Goal: Information Seeking & Learning: Find specific page/section

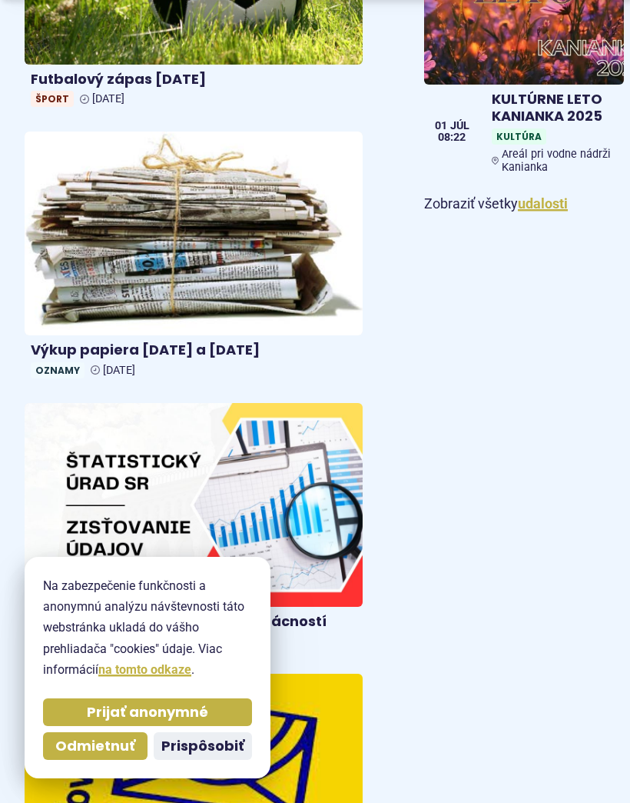
scroll to position [1078, 0]
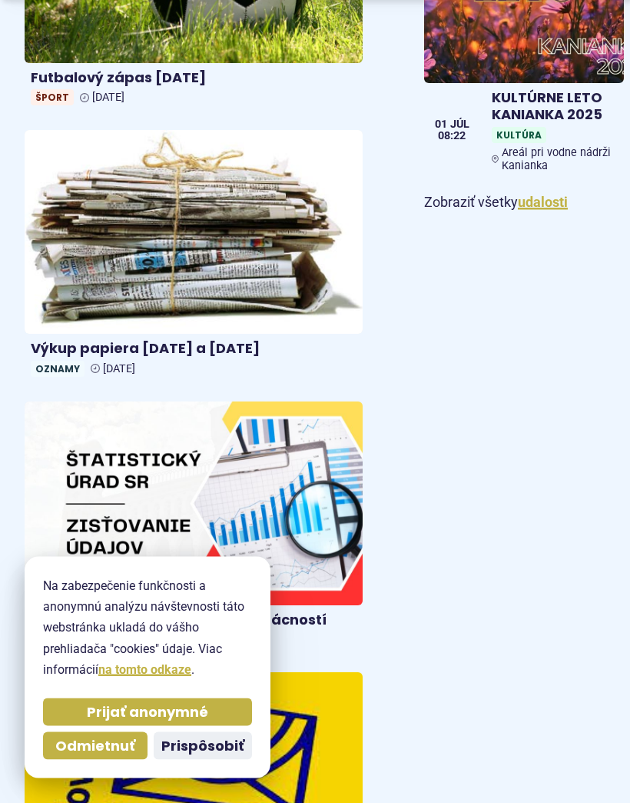
click at [125, 721] on span "Prijať anonymné" at bounding box center [147, 712] width 121 height 18
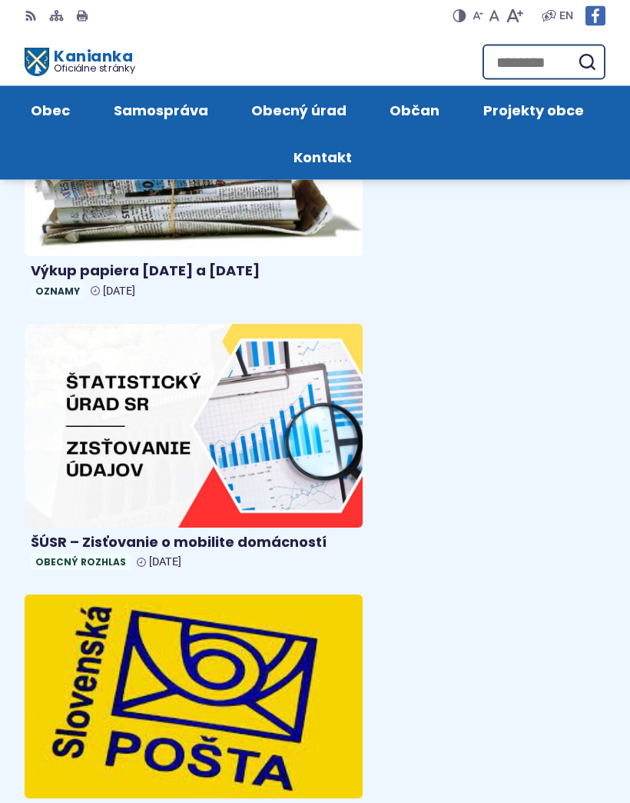
scroll to position [1156, 0]
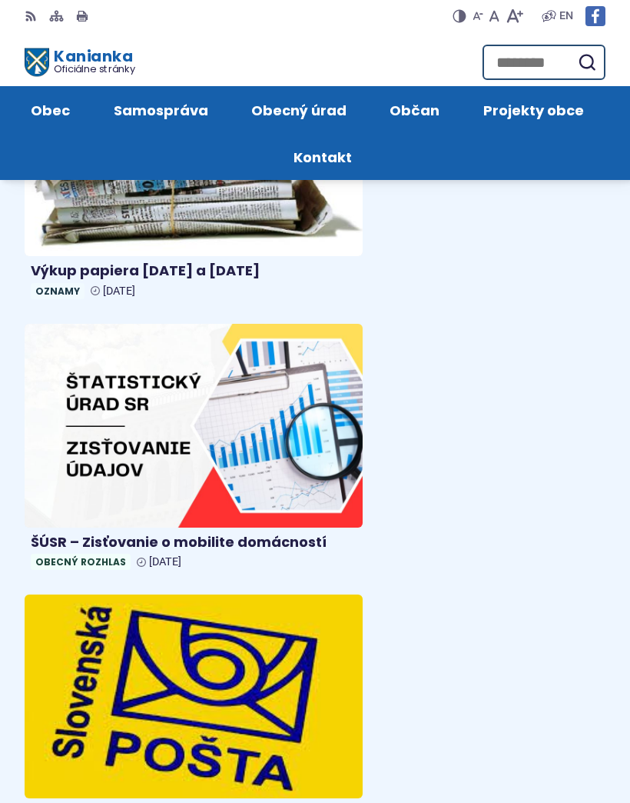
click at [352, 133] on span "Kontakt" at bounding box center [323, 156] width 58 height 47
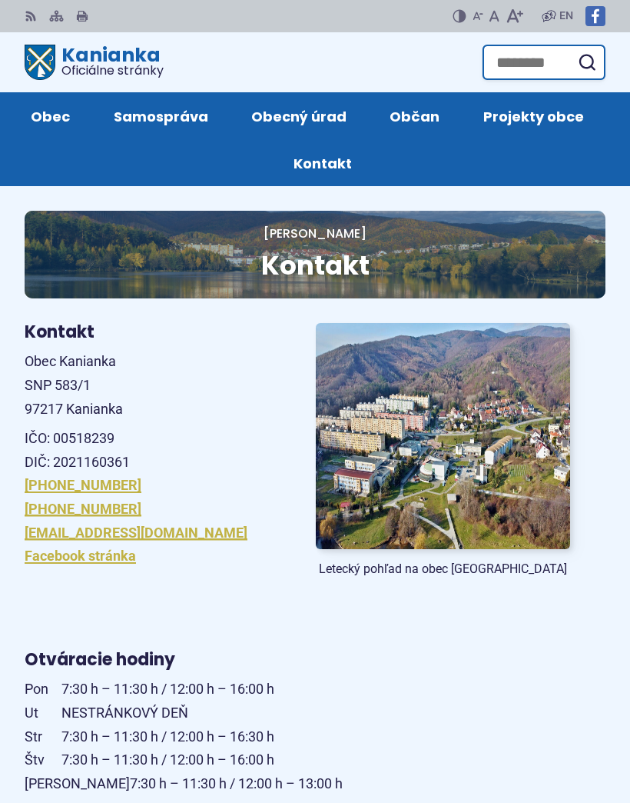
click at [550, 55] on input "Hľadať:" at bounding box center [544, 62] width 123 height 35
type input "**********"
click at [587, 62] on button "Odoslať vyhľadávací formulár" at bounding box center [587, 62] width 28 height 28
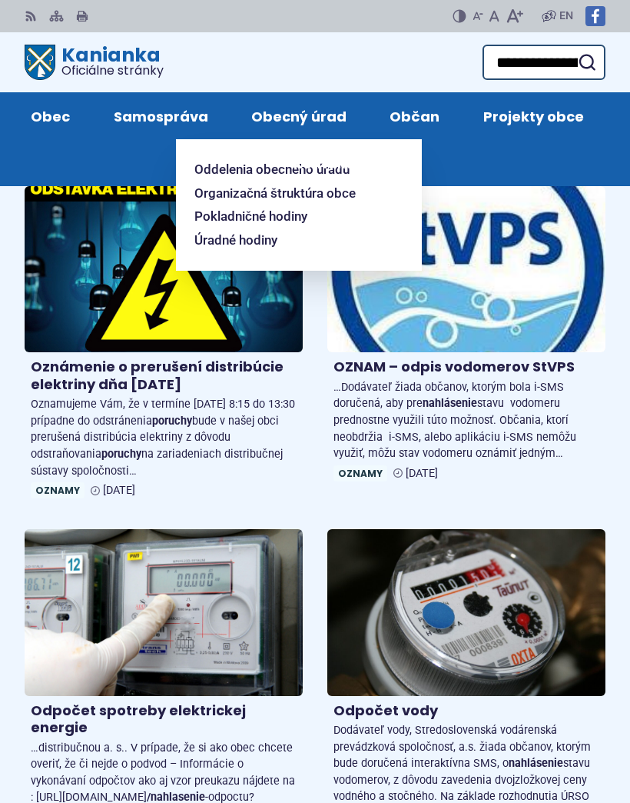
click at [194, 191] on span "Organizačná štruktúra obce" at bounding box center [274, 193] width 161 height 24
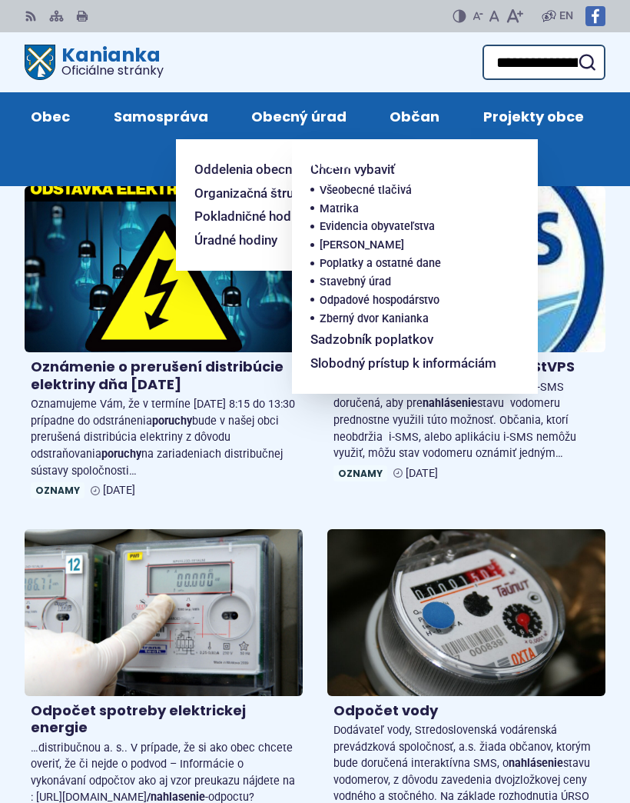
click at [311, 334] on span "Sadzobník poplatkov" at bounding box center [372, 339] width 123 height 24
click at [352, 139] on span "Kontakt" at bounding box center [323, 162] width 58 height 47
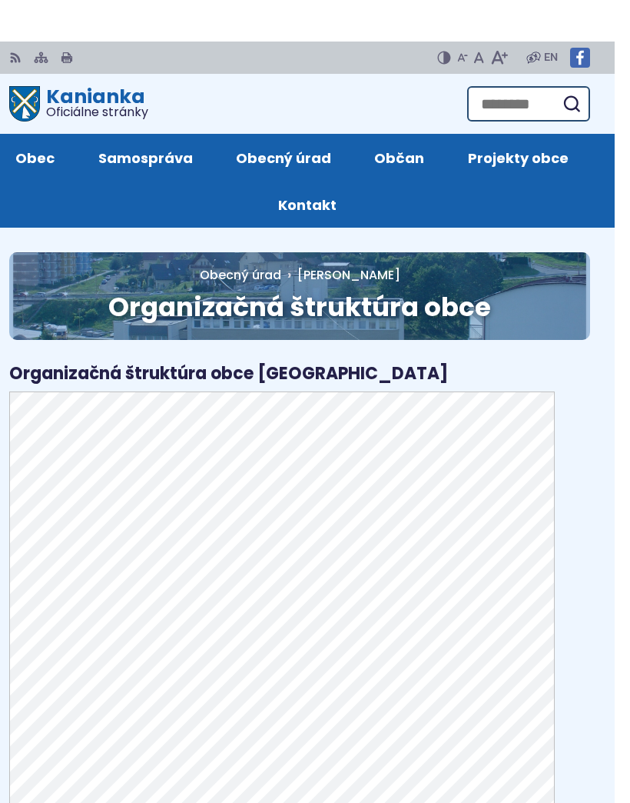
scroll to position [97, 0]
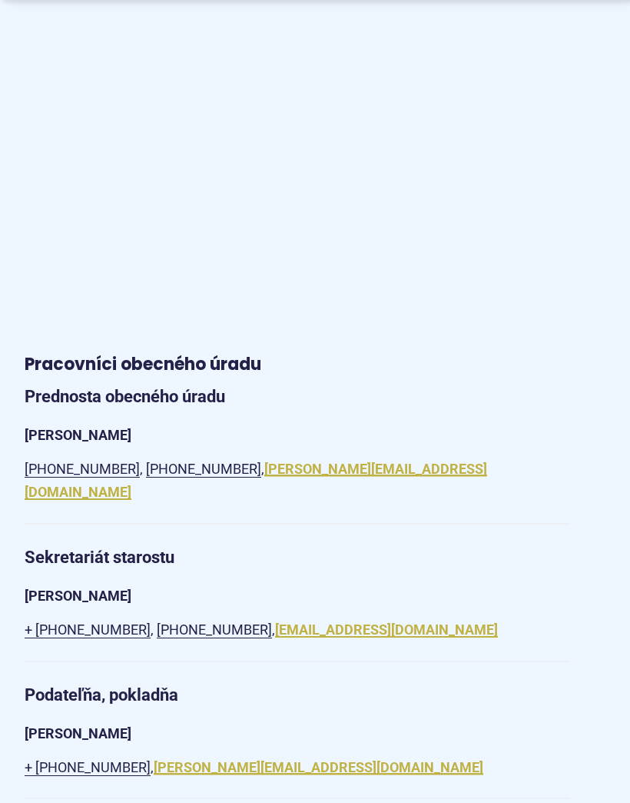
scroll to position [956, 0]
